Goal: Find specific page/section: Find specific page/section

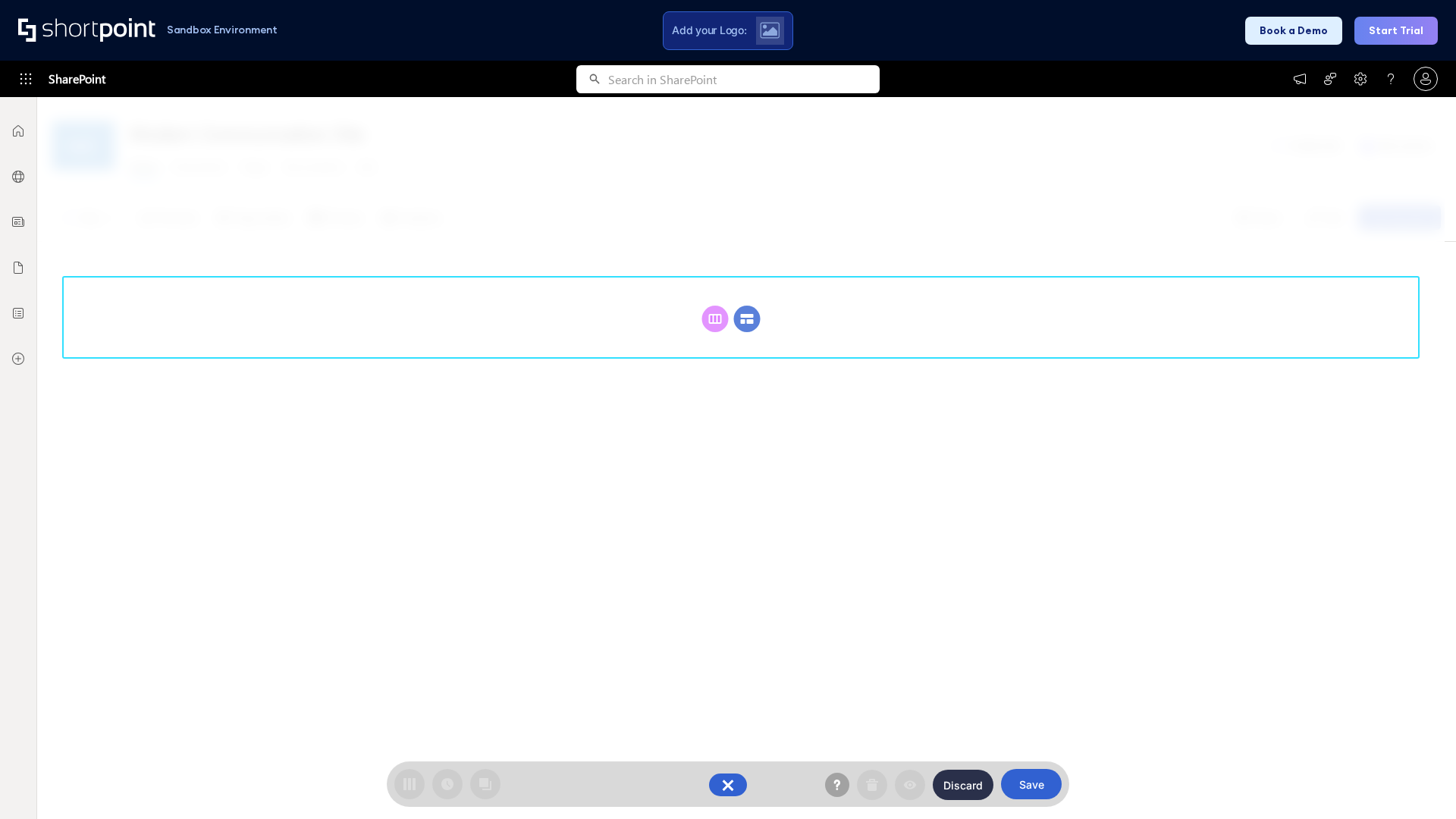
click at [747, 319] on circle at bounding box center [747, 319] width 27 height 27
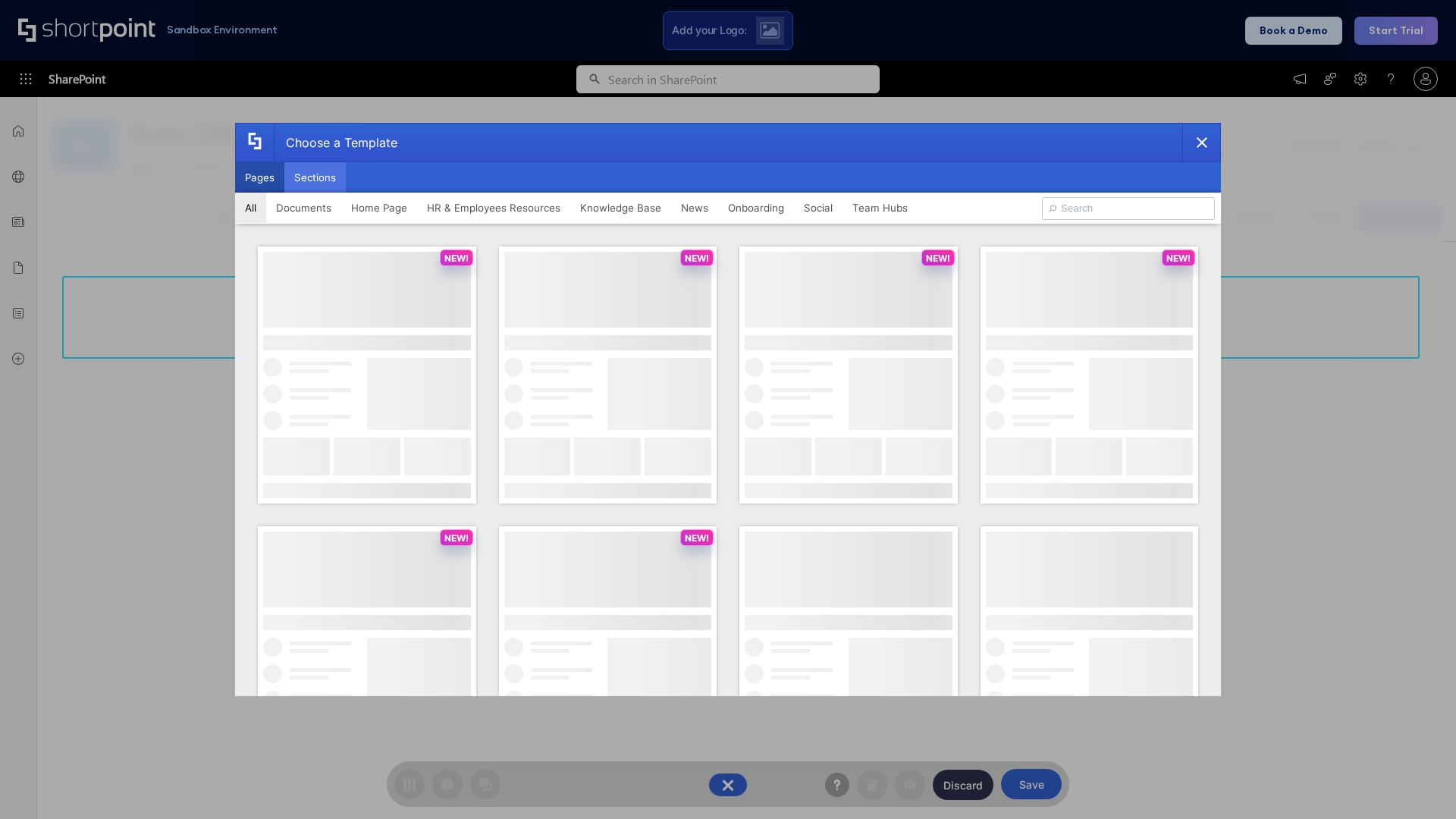
click at [314, 177] on button "Sections" at bounding box center [315, 177] width 62 height 30
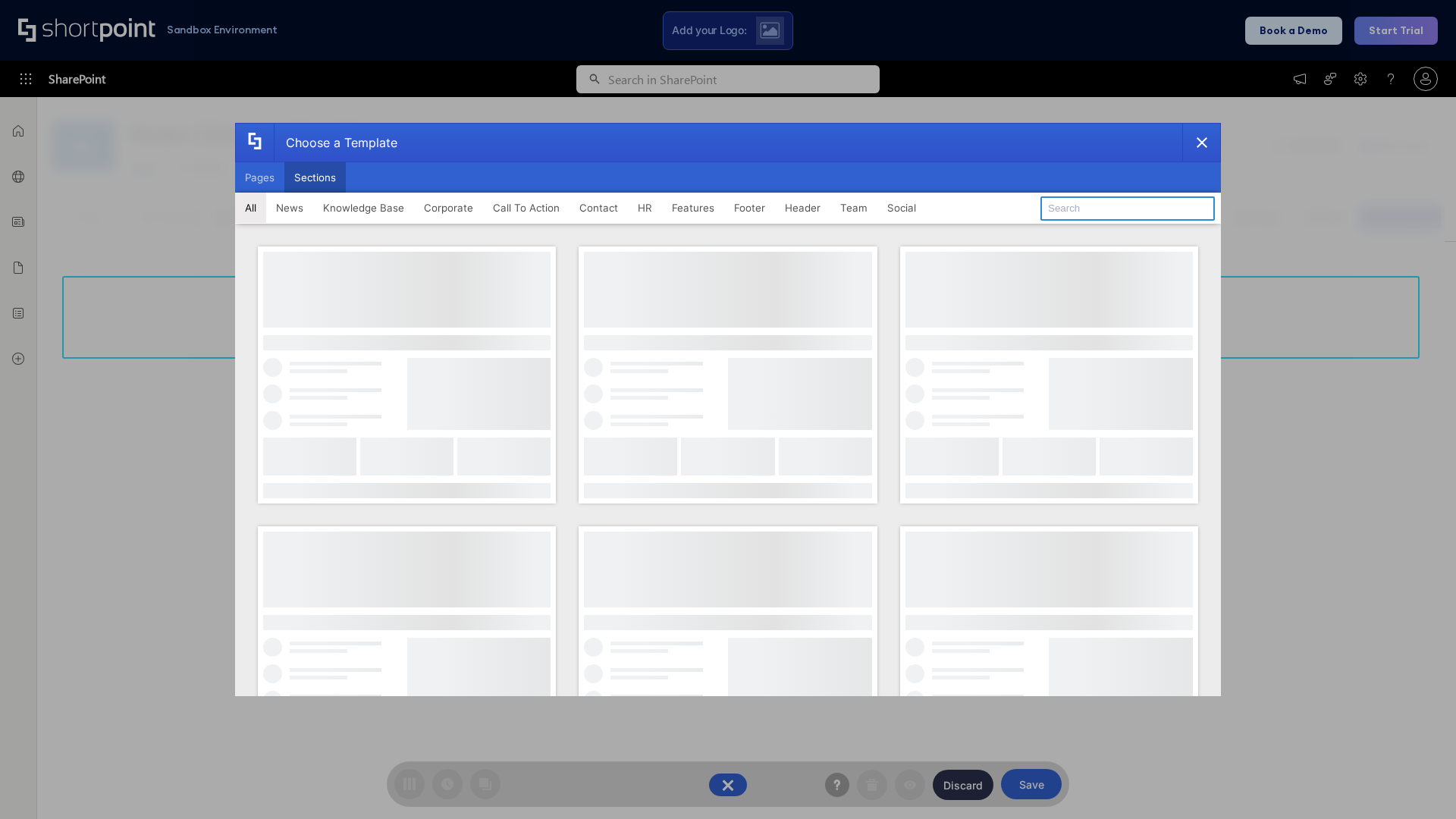
type input "Features Kit 3"
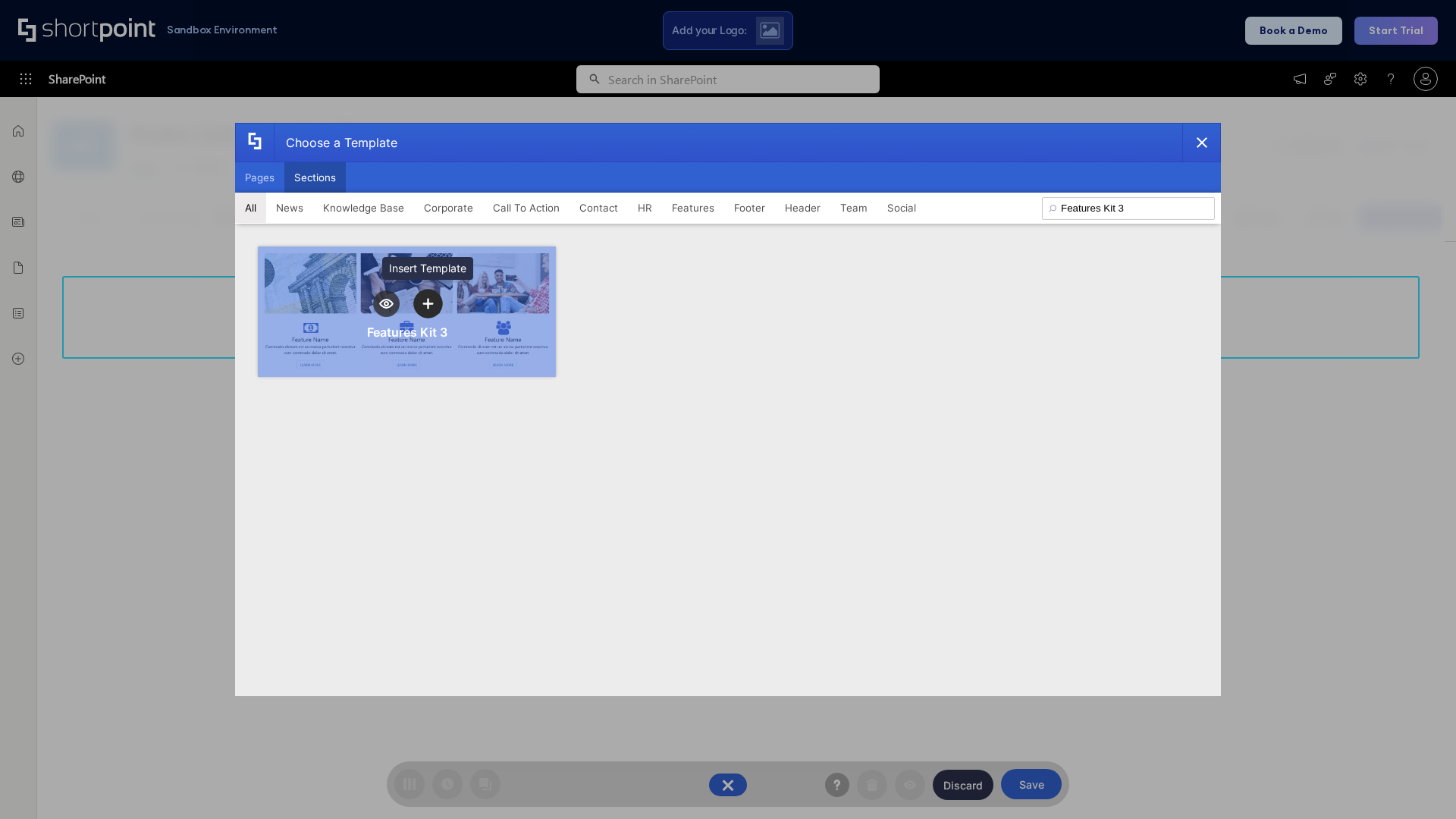
click at [428, 304] on icon "template selector" at bounding box center [428, 304] width 11 height 11
